Goal: Information Seeking & Learning: Learn about a topic

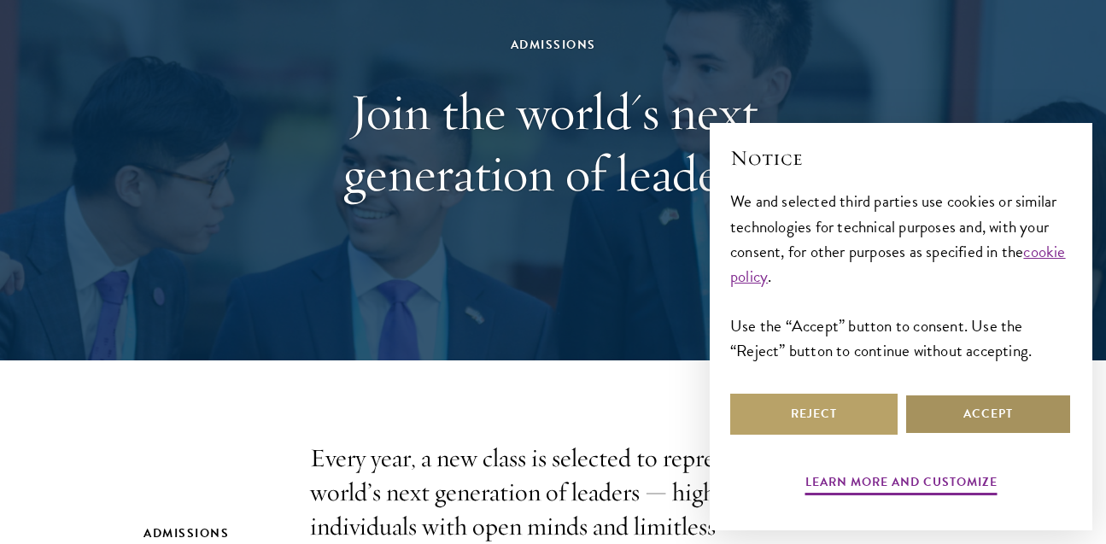
click at [966, 416] on button "Accept" at bounding box center [987, 414] width 167 height 41
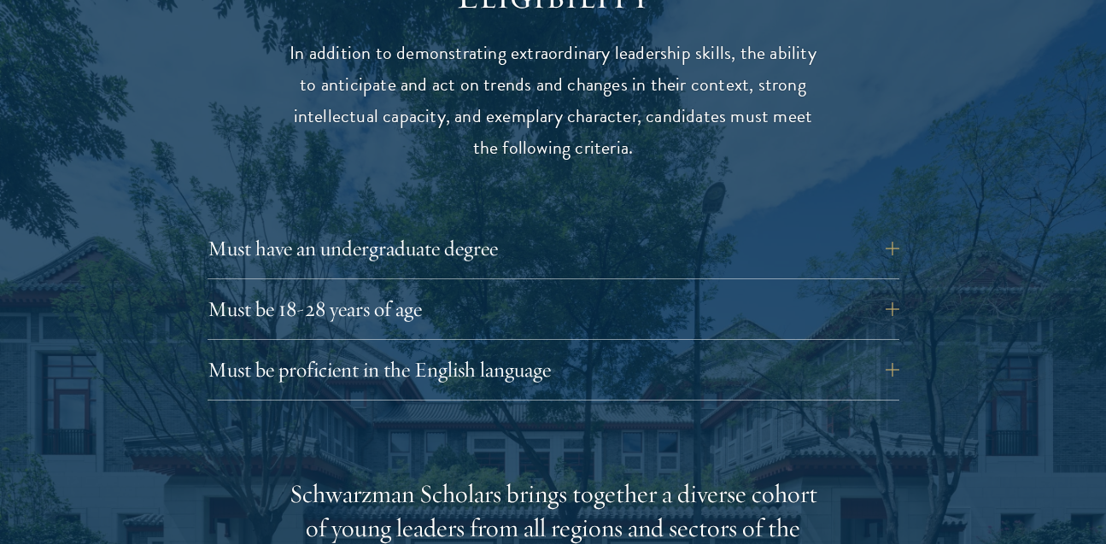
scroll to position [2304, 0]
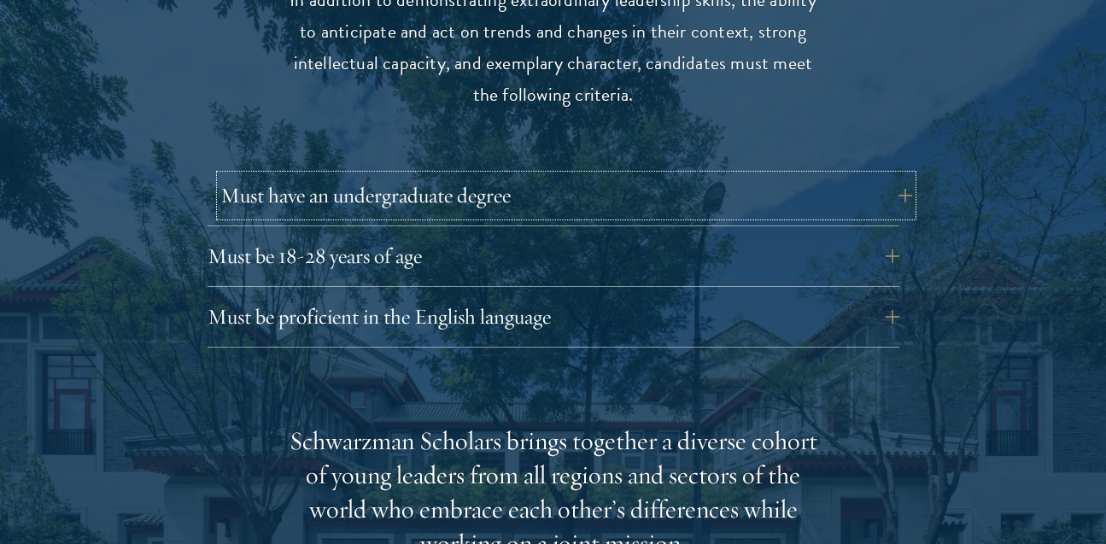
click at [502, 181] on button "Must have an undergraduate degree" at bounding box center [566, 195] width 692 height 41
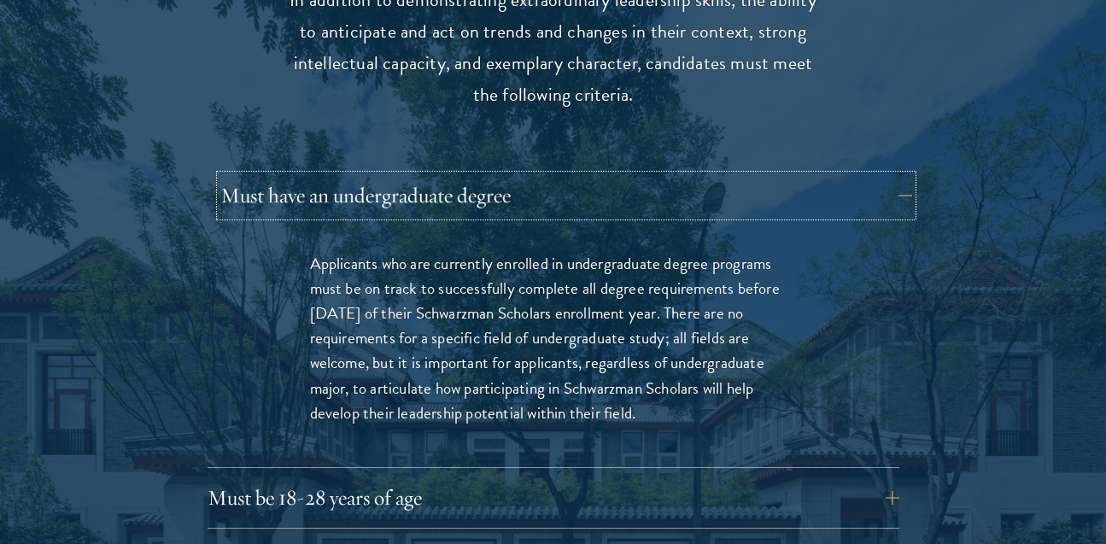
click at [514, 175] on button "Must have an undergraduate degree" at bounding box center [566, 195] width 692 height 41
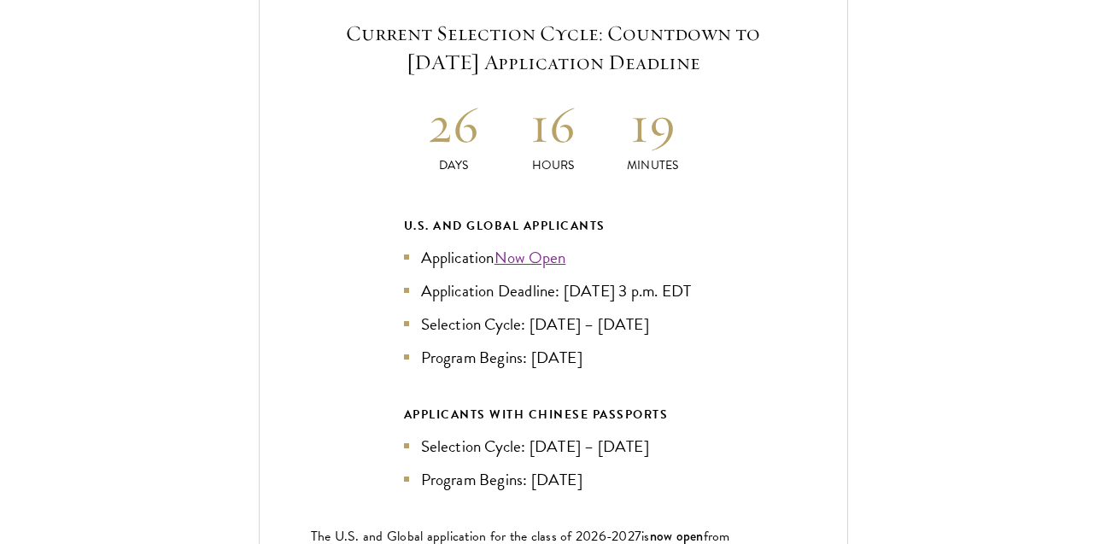
scroll to position [3635, 0]
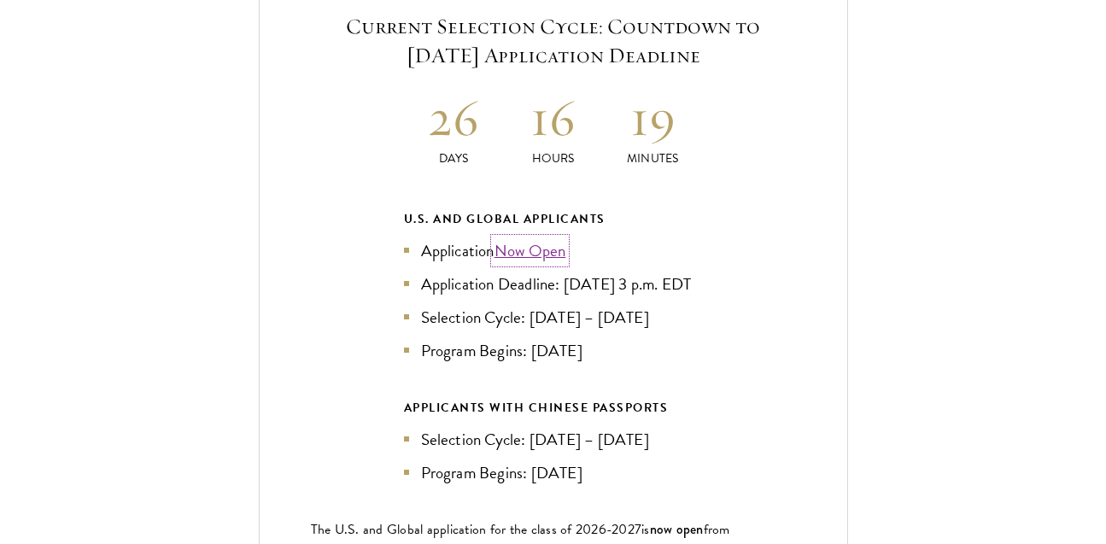
click at [513, 238] on link "Now Open" at bounding box center [530, 250] width 72 height 25
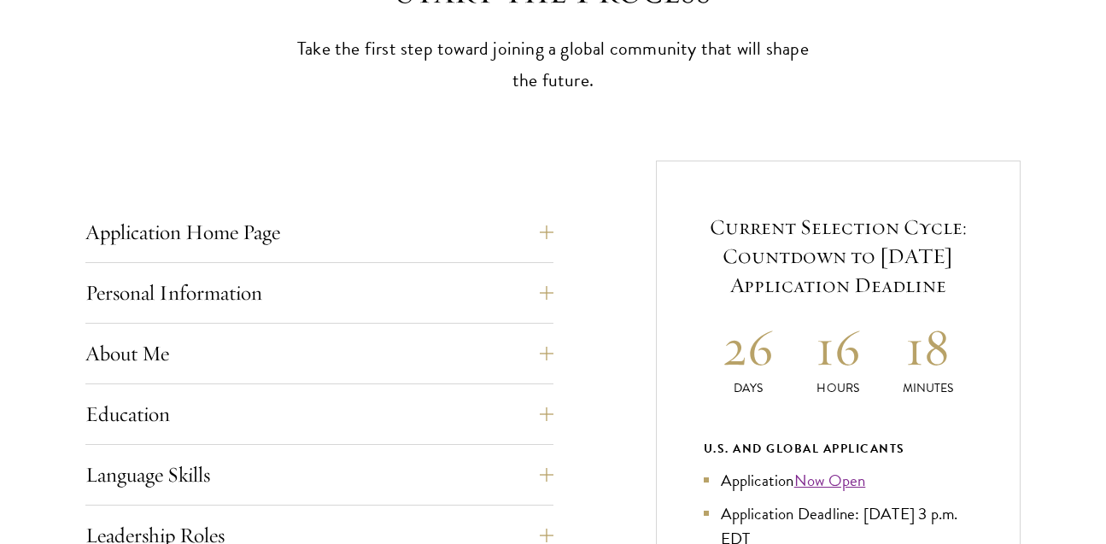
scroll to position [542, 0]
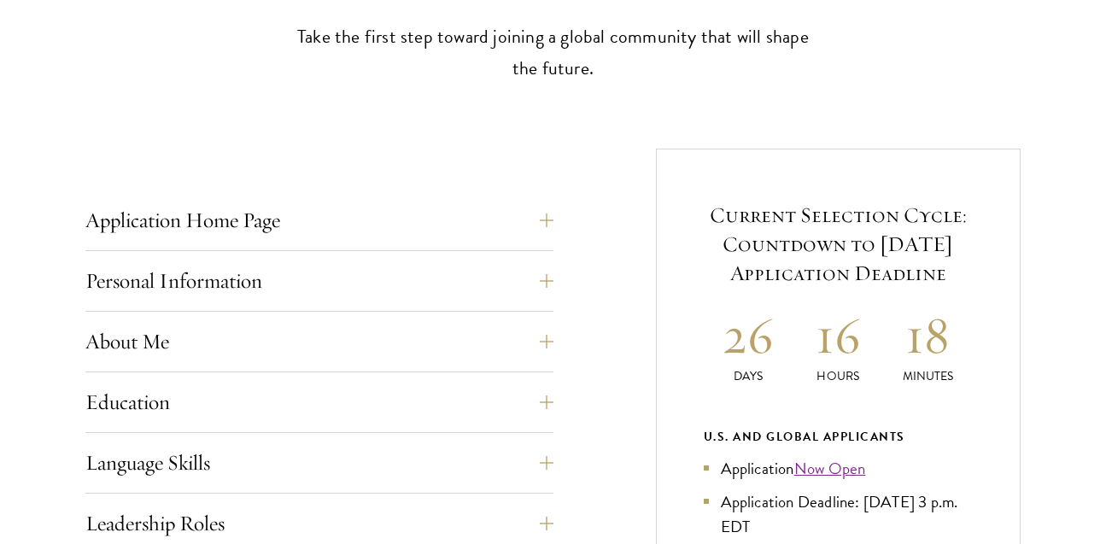
click at [544, 222] on button "Application Home Page" at bounding box center [332, 220] width 468 height 41
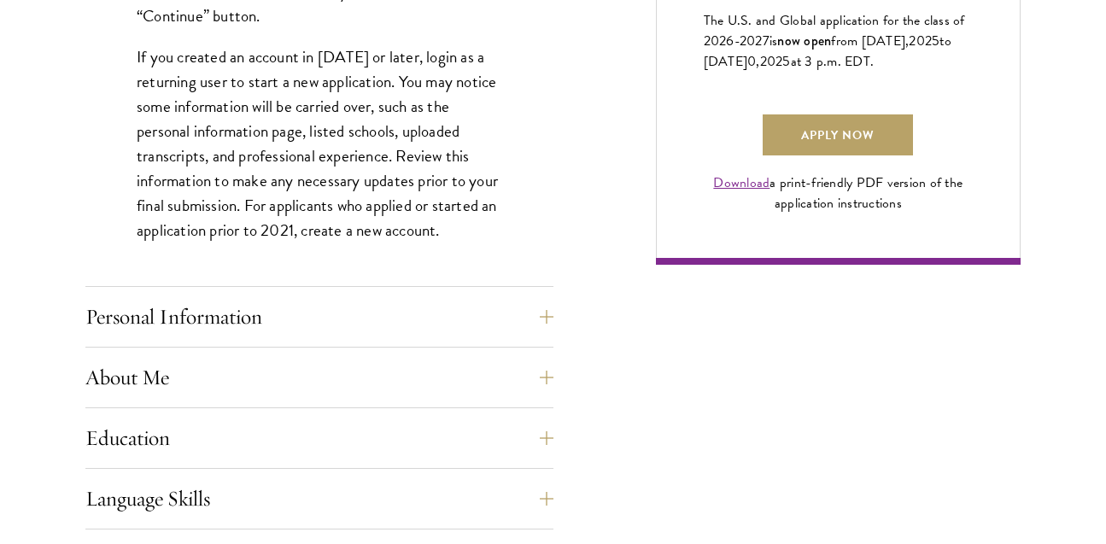
scroll to position [1296, 0]
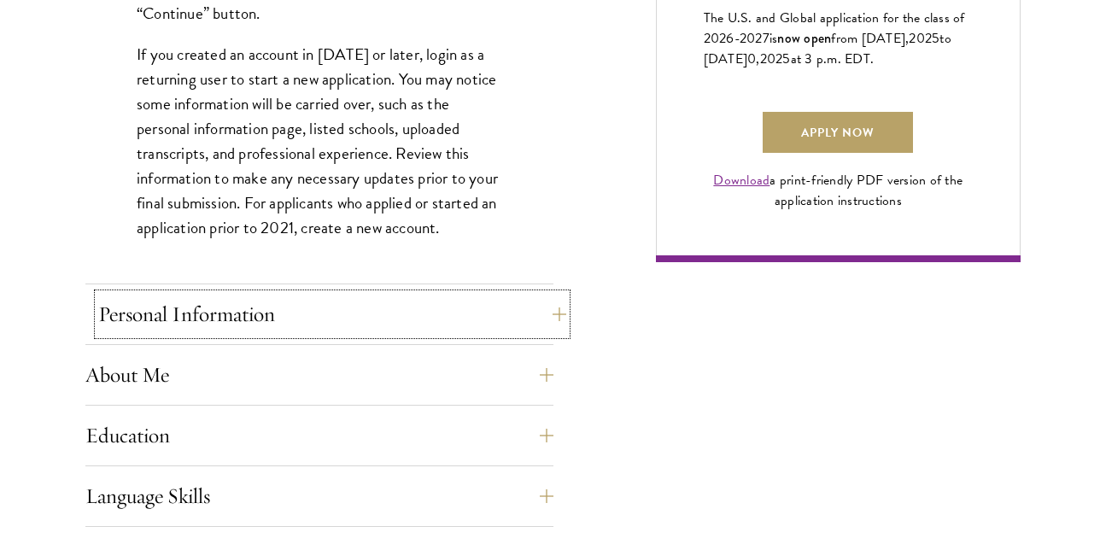
click at [543, 307] on button "Personal Information" at bounding box center [332, 314] width 468 height 41
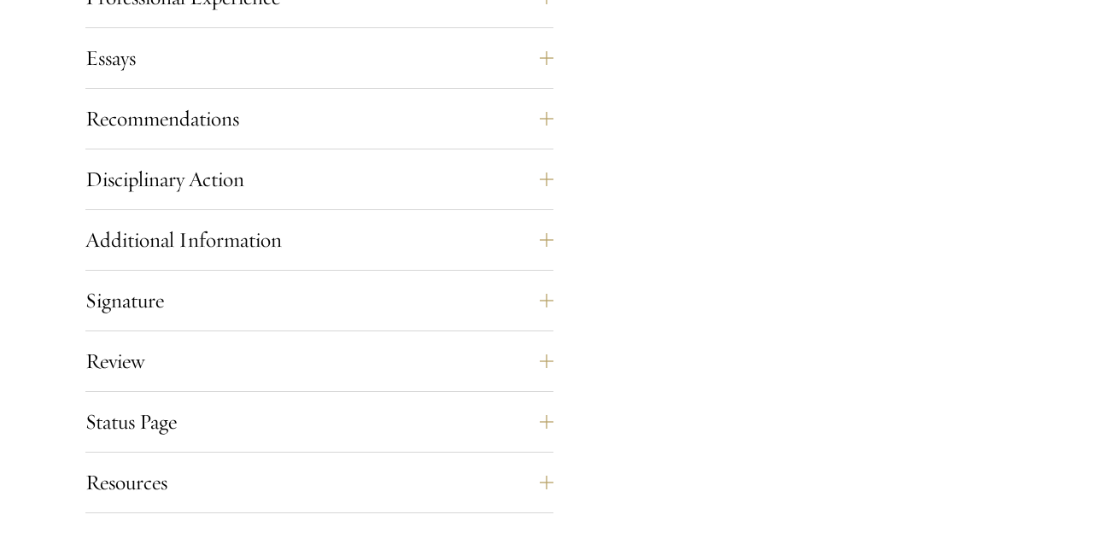
scroll to position [1687, 0]
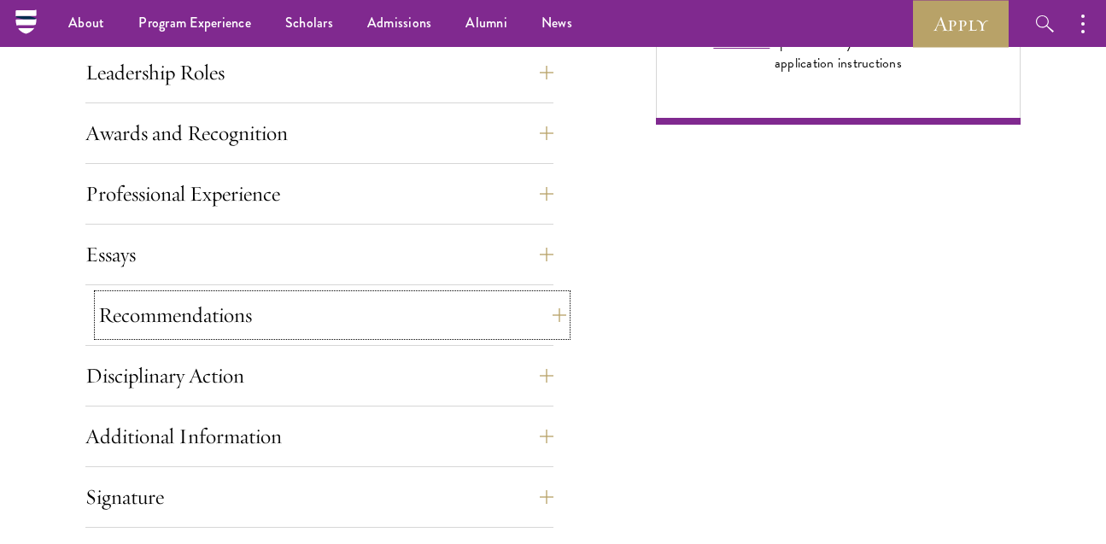
click at [537, 319] on button "Recommendations" at bounding box center [332, 315] width 468 height 41
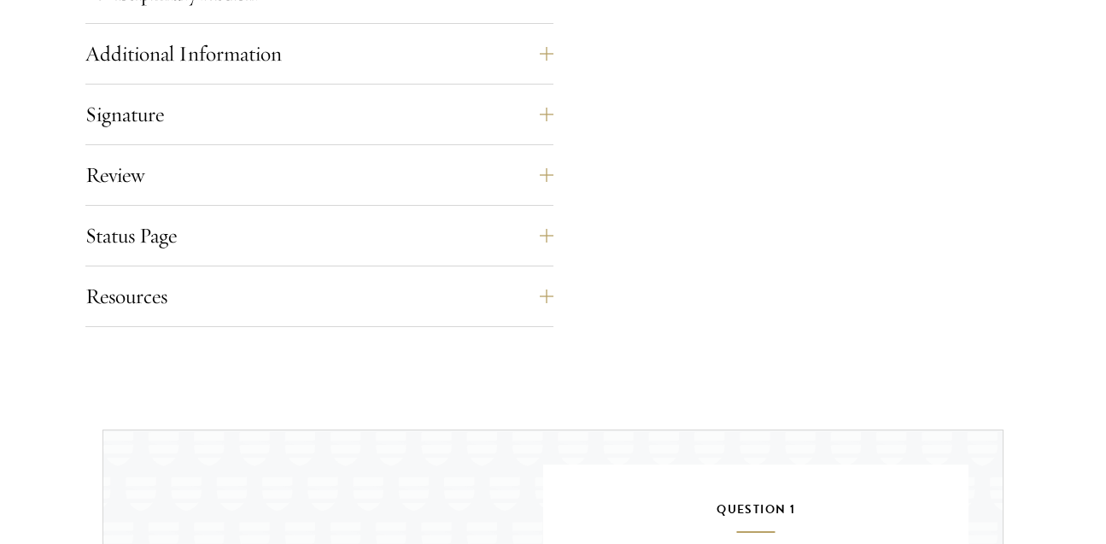
scroll to position [2840, 0]
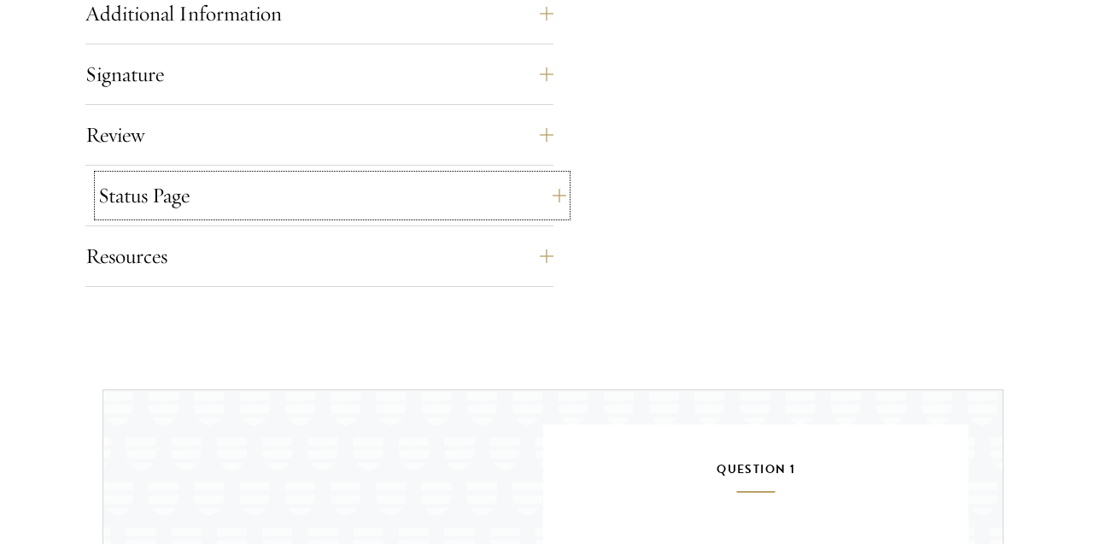
click at [535, 207] on button "Status Page" at bounding box center [332, 195] width 468 height 41
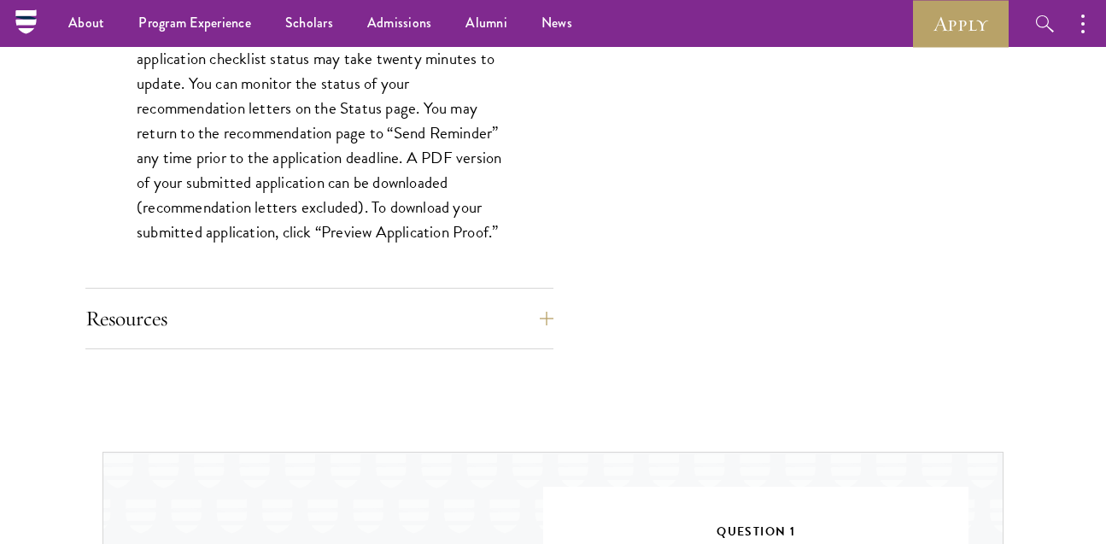
scroll to position [1416, 0]
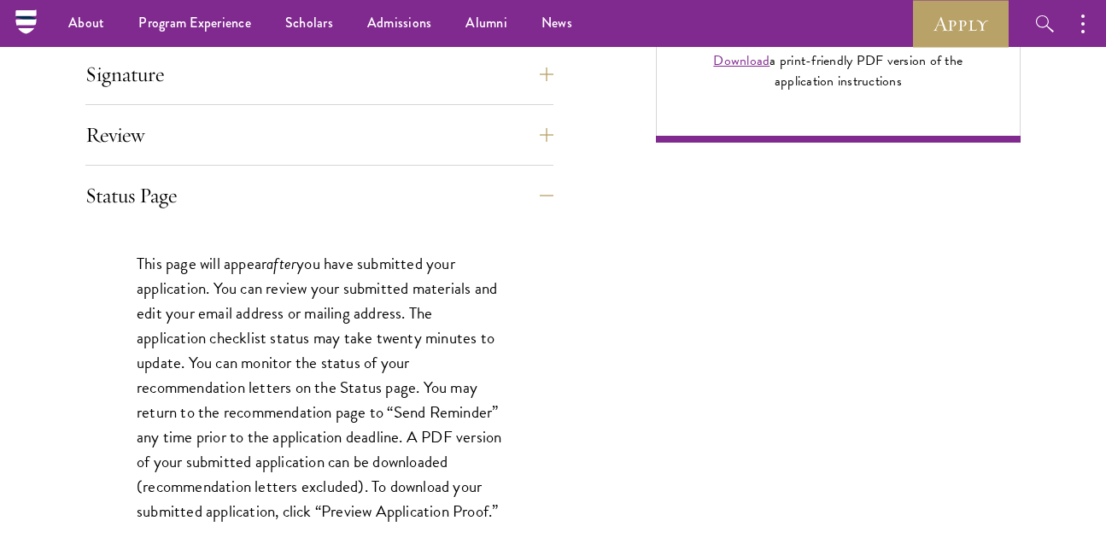
click at [547, 157] on div "Review Application submission requirements and warnings will be displayed on th…" at bounding box center [319, 139] width 468 height 51
click at [547, 146] on button "Review" at bounding box center [332, 134] width 468 height 41
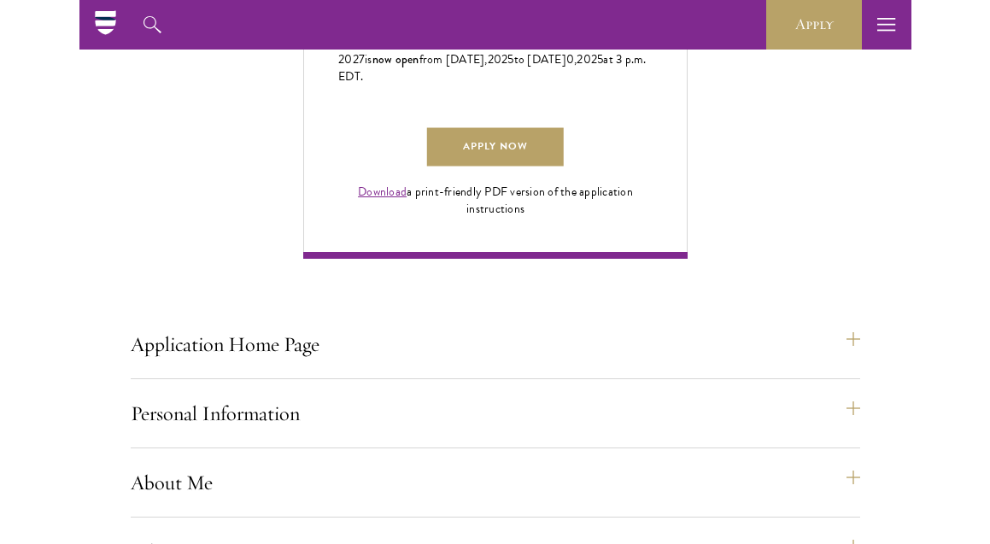
scroll to position [1173, 0]
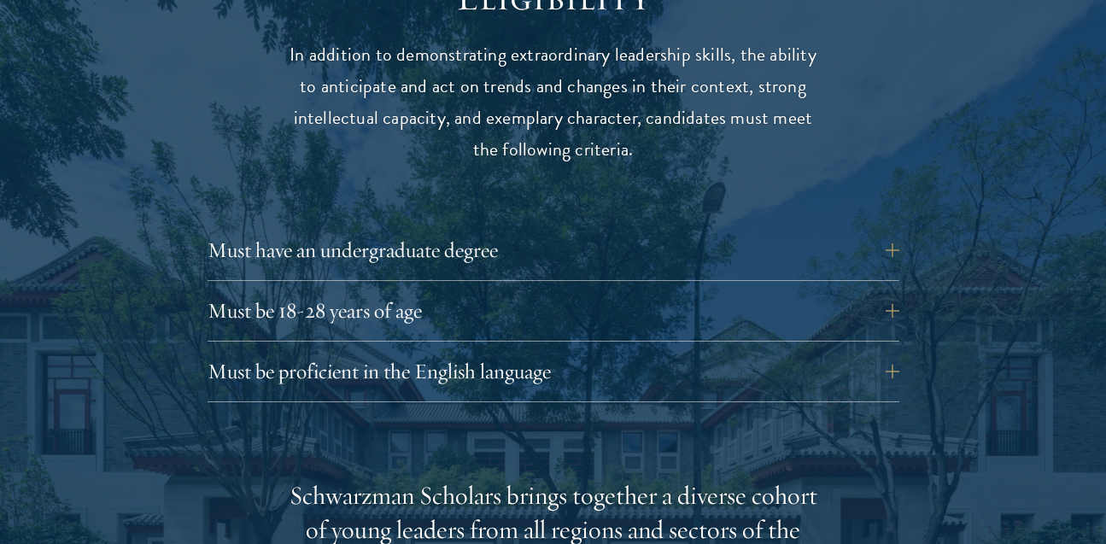
scroll to position [2260, 0]
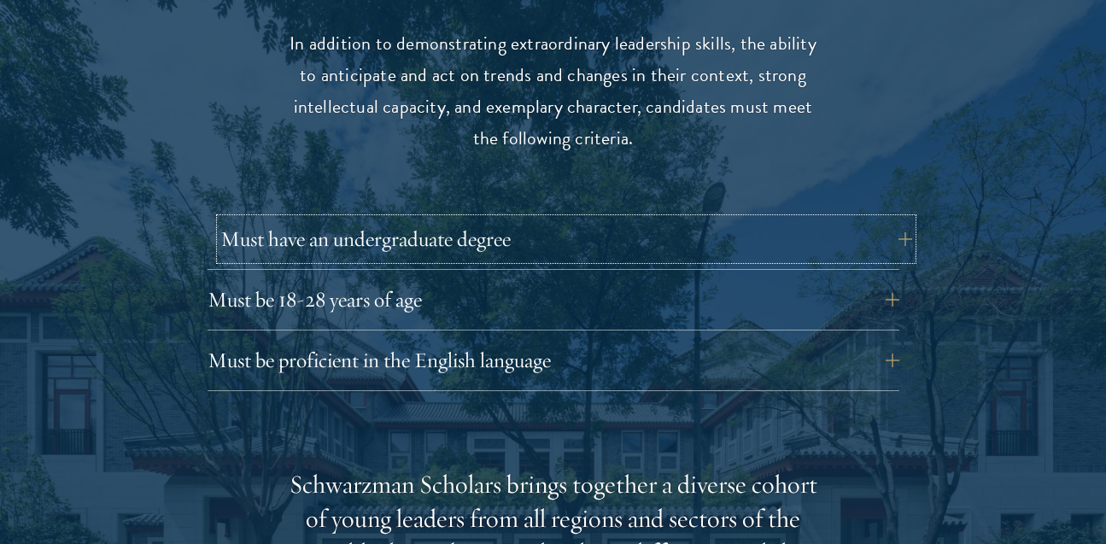
click at [514, 219] on button "Must have an undergraduate degree" at bounding box center [566, 239] width 692 height 41
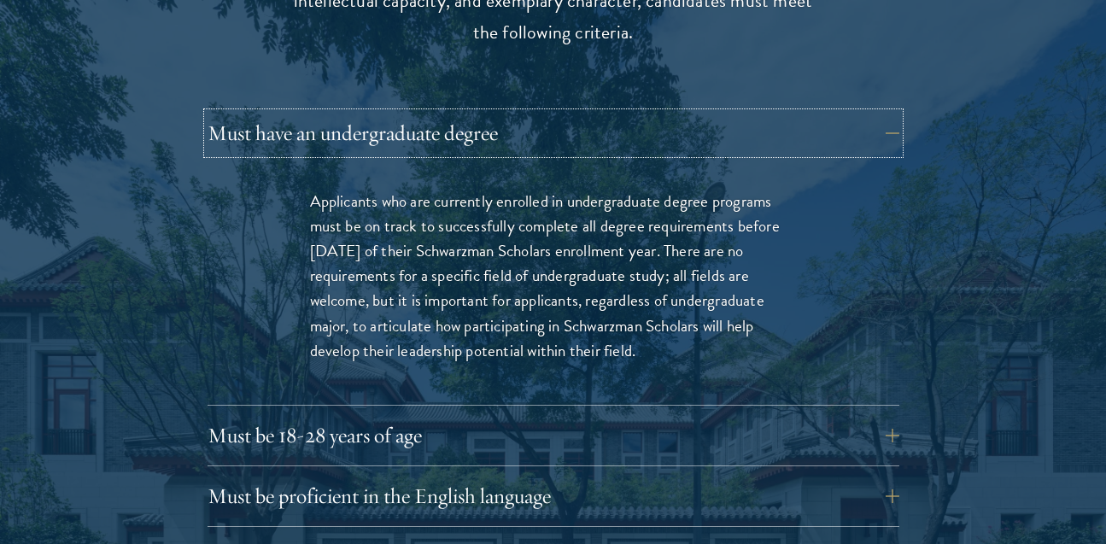
scroll to position [2370, 0]
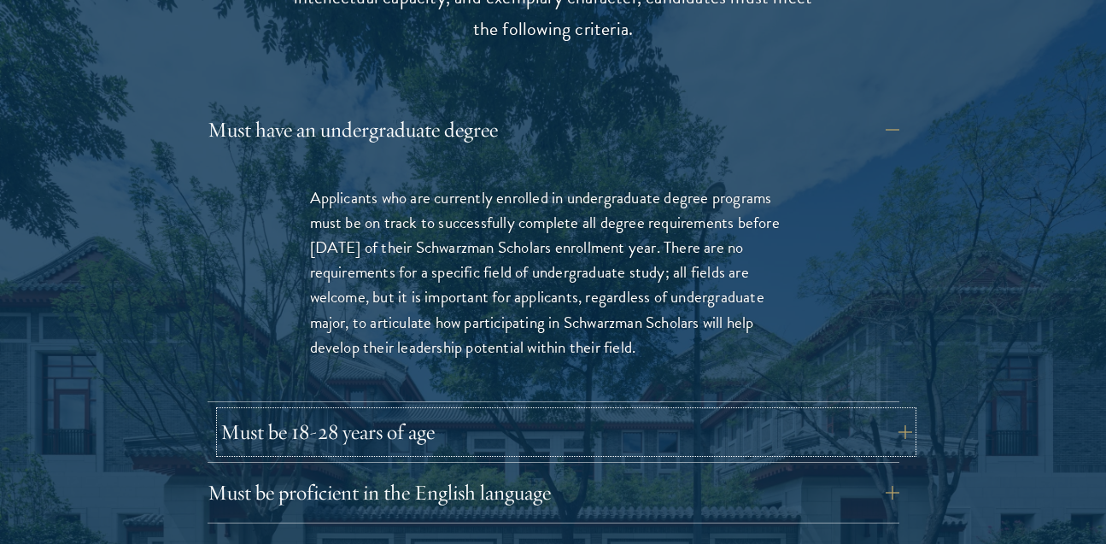
click at [413, 412] on button "Must be 18-28 years of age" at bounding box center [566, 432] width 692 height 41
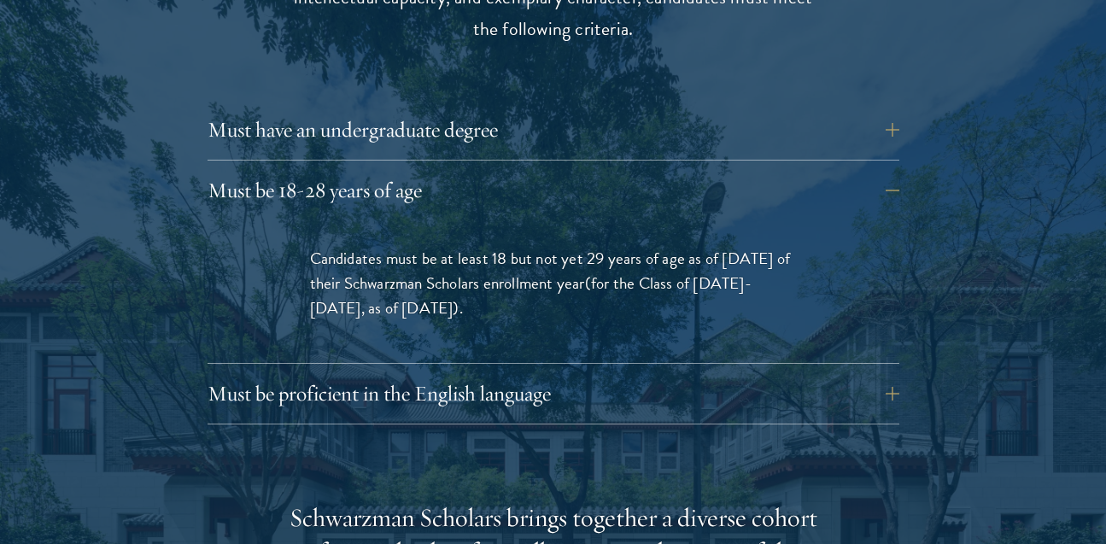
click at [427, 387] on div "Must be proficient in the English language Applicants must demonstrate strong E…" at bounding box center [554, 398] width 692 height 51
click at [427, 376] on button "Must be proficient in the English language" at bounding box center [566, 393] width 692 height 41
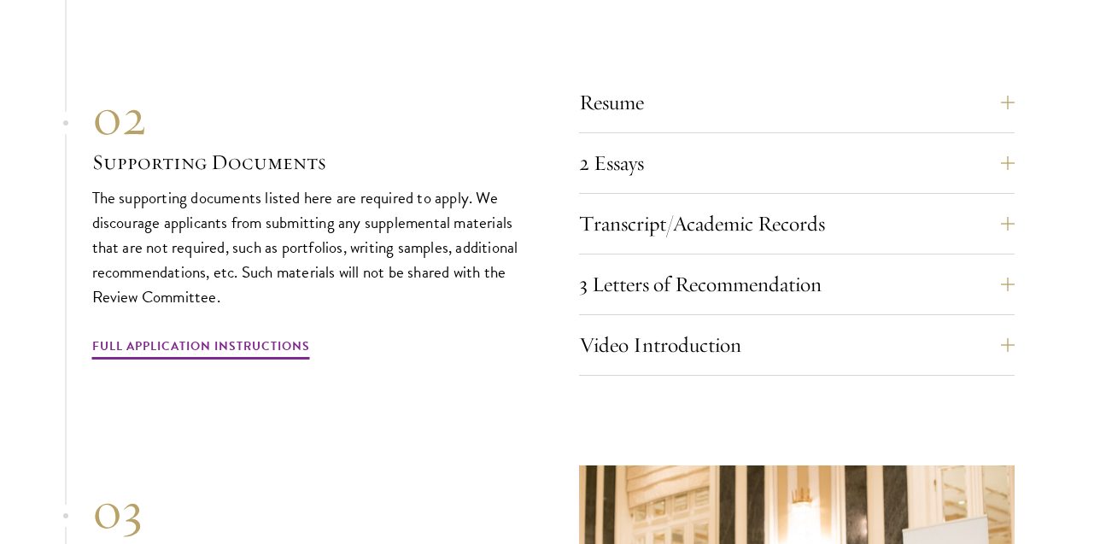
scroll to position [6271, 0]
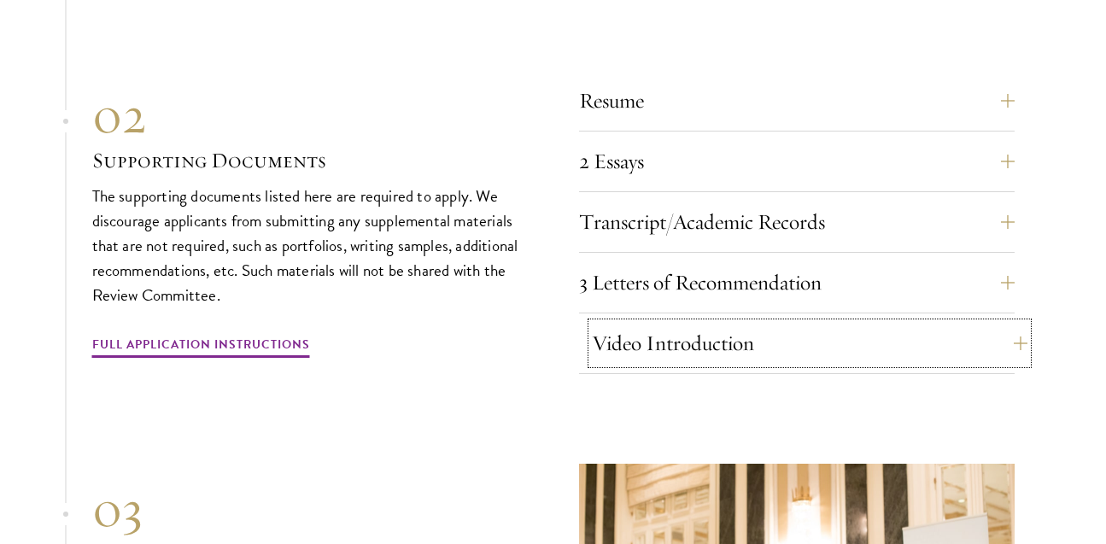
click at [645, 331] on button "Video Introduction" at bounding box center [810, 343] width 436 height 41
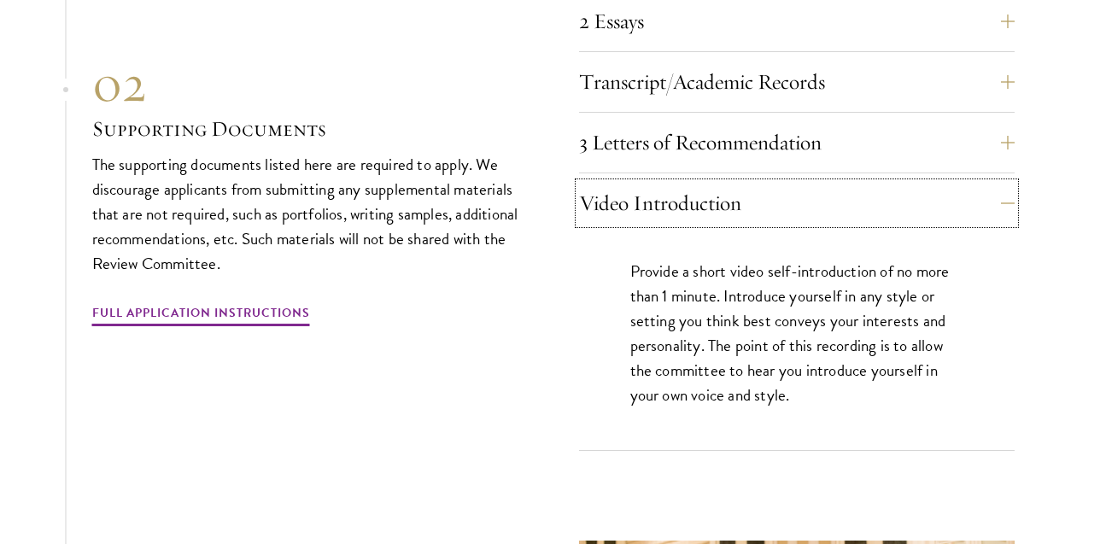
scroll to position [6005, 0]
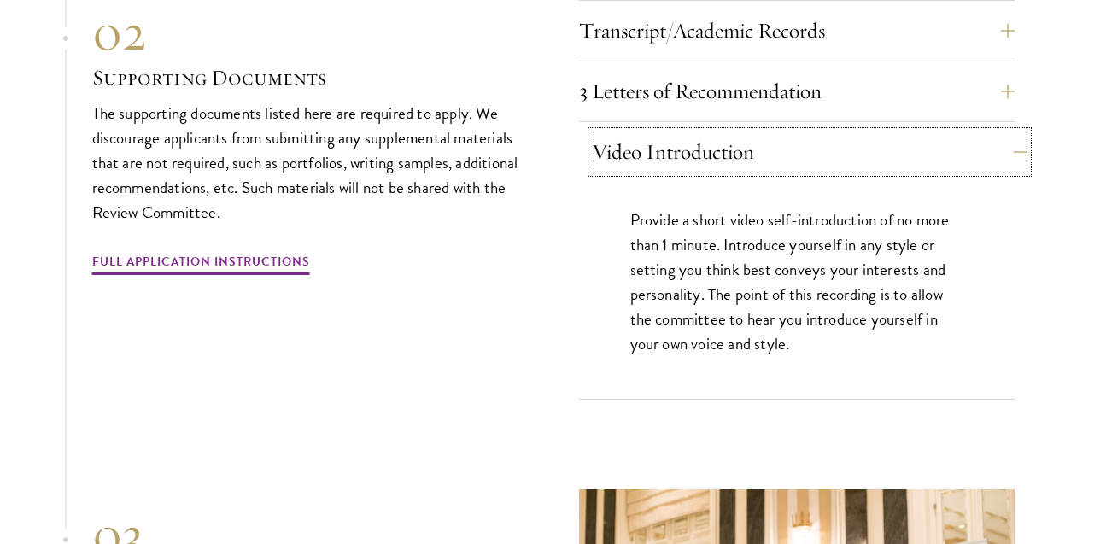
click at [834, 132] on button "Video Introduction" at bounding box center [810, 152] width 436 height 41
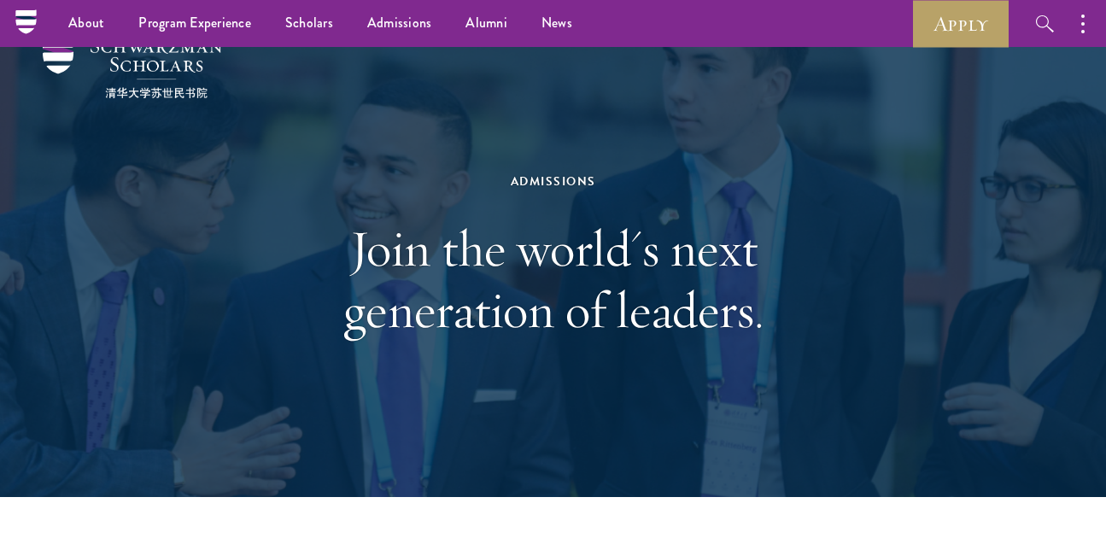
scroll to position [0, 0]
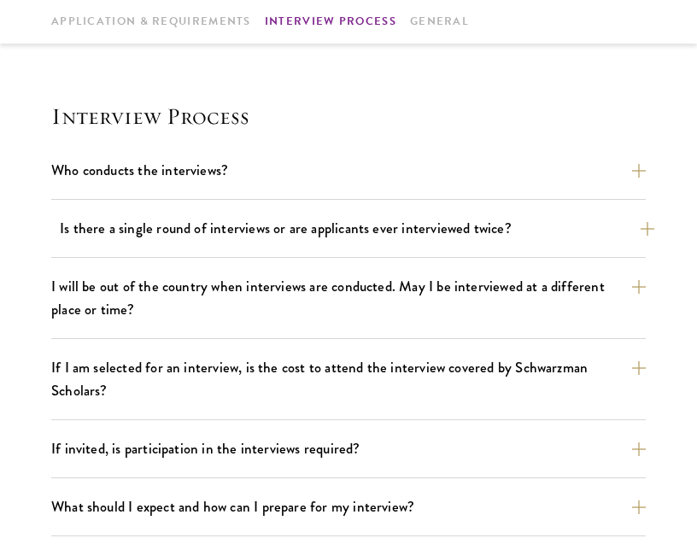
scroll to position [1837, 0]
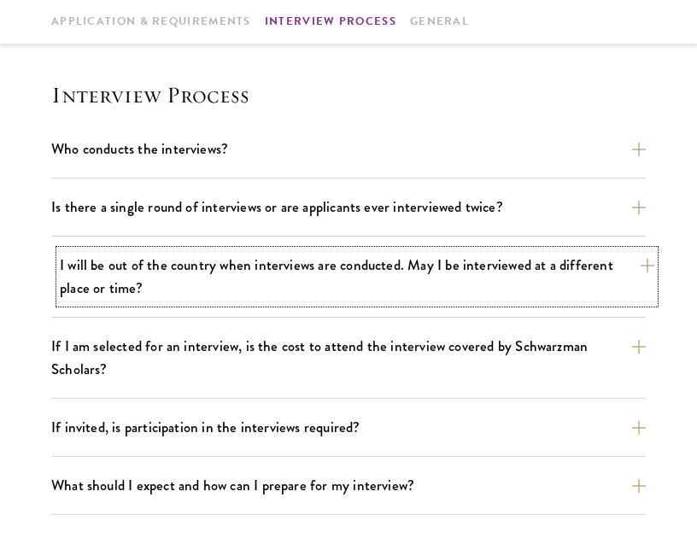
click at [641, 250] on button "I will be out of the country when interviews are conducted. May I be interviewe…" at bounding box center [357, 276] width 594 height 53
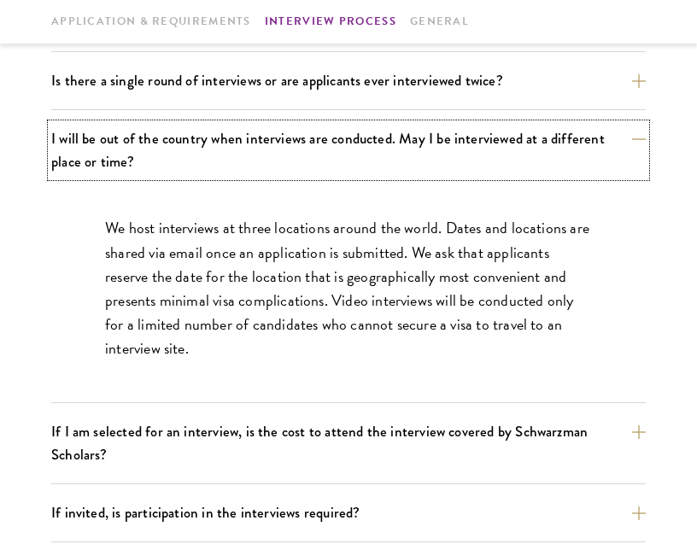
scroll to position [1996, 0]
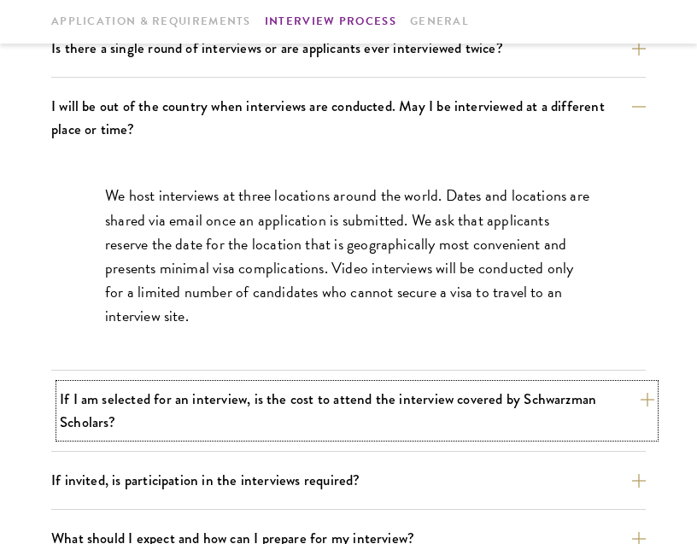
click at [651, 384] on button "If I am selected for an interview, is the cost to attend the interview covered …" at bounding box center [357, 410] width 594 height 53
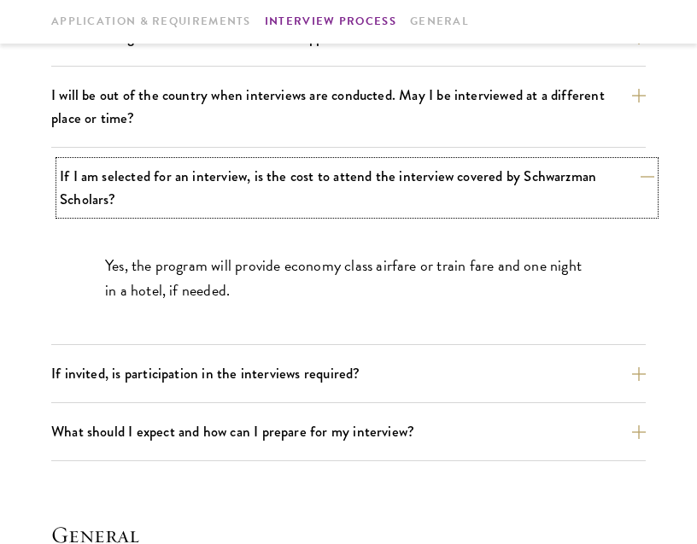
scroll to position [2011, 0]
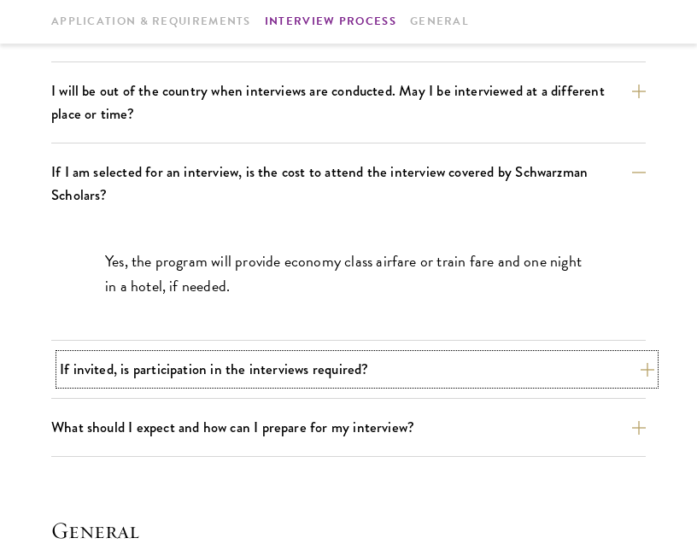
click at [639, 354] on button "If invited, is participation in the interviews required?" at bounding box center [357, 369] width 594 height 30
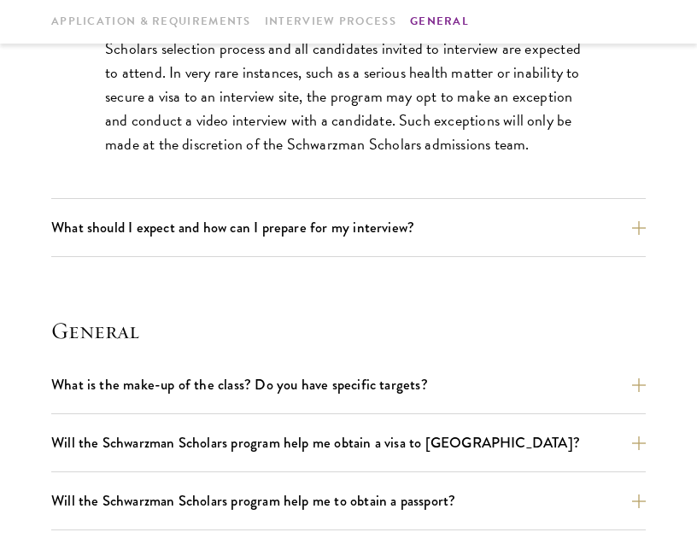
scroll to position [2311, 0]
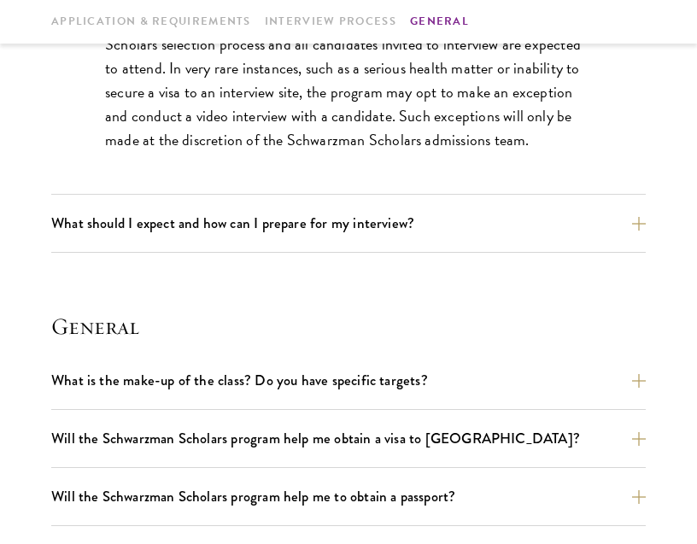
click at [618, 216] on div "What should I expect and how can I prepare for my interview? Interviews are fre…" at bounding box center [348, 230] width 594 height 44
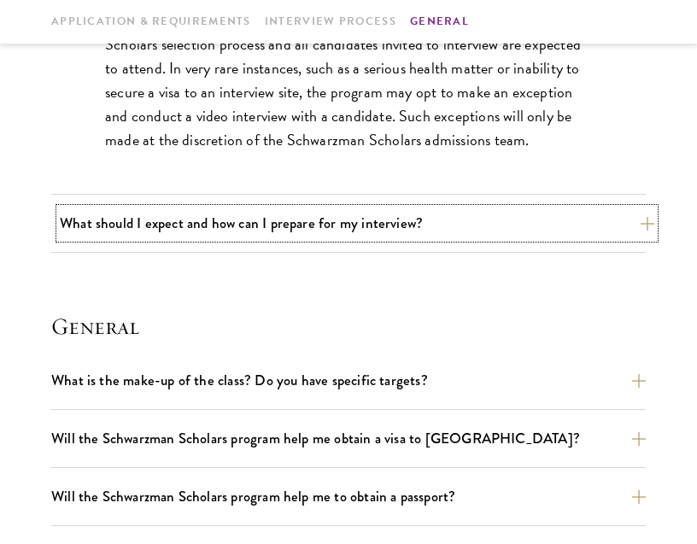
click at [620, 208] on button "What should I expect and how can I prepare for my interview?" at bounding box center [357, 223] width 594 height 30
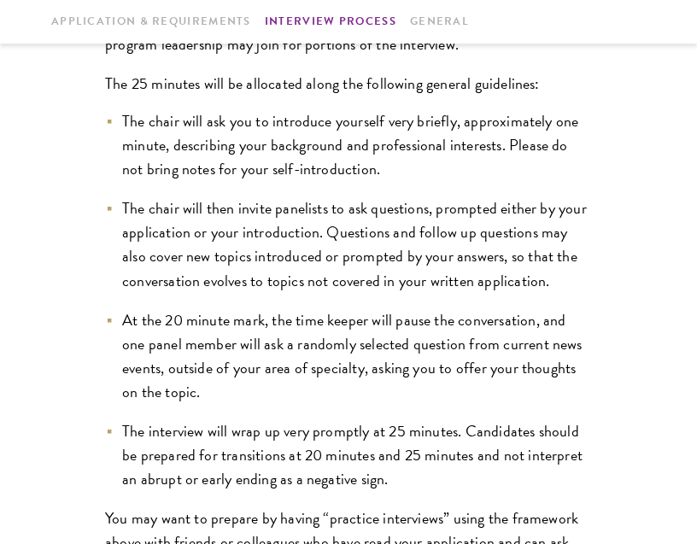
scroll to position [2496, 0]
